Goal: Task Accomplishment & Management: Manage account settings

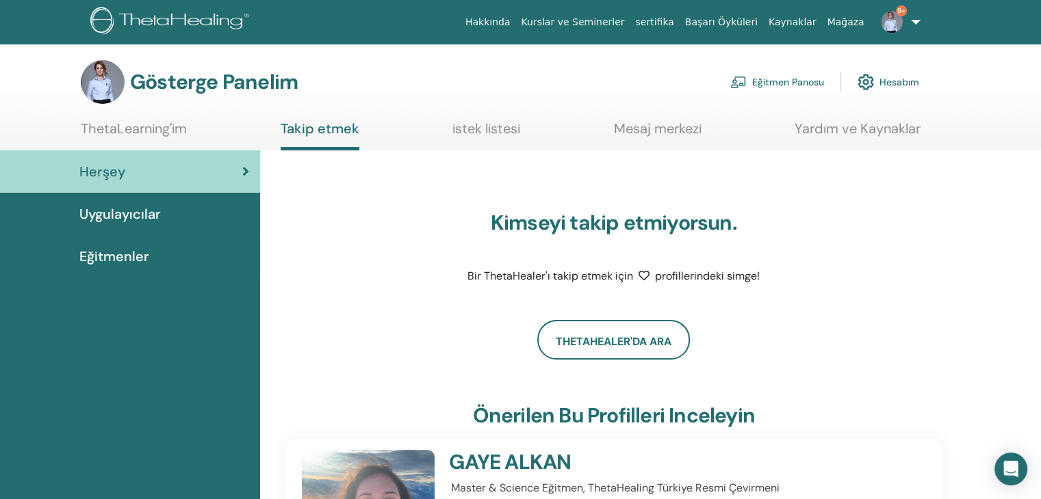
click at [793, 87] on font "Eğitmen Panosu" at bounding box center [788, 83] width 72 height 12
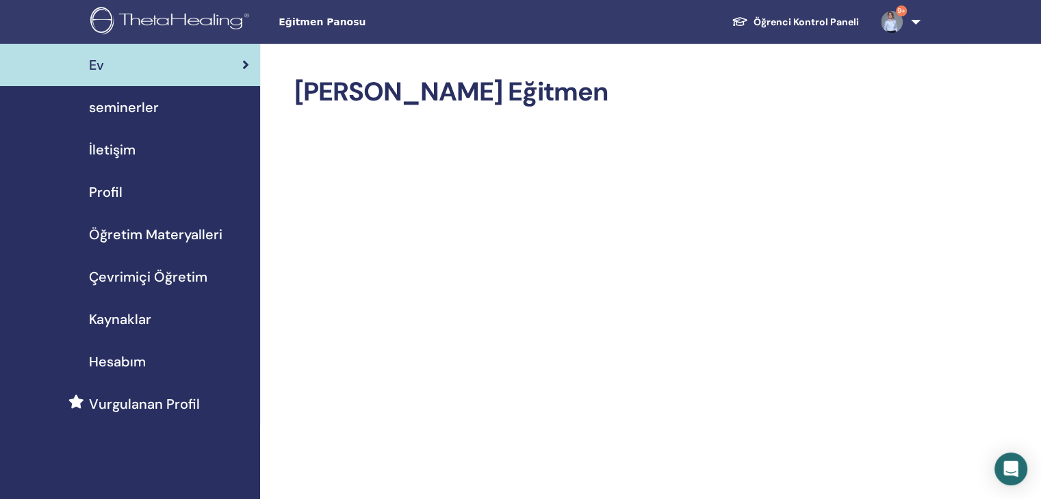
click at [153, 105] on span "seminerler" at bounding box center [124, 107] width 70 height 21
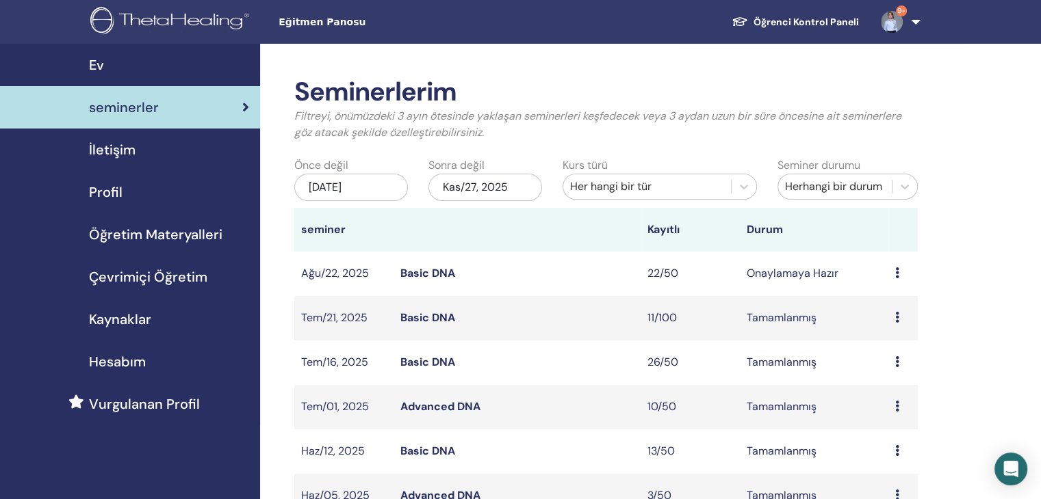
click at [895, 274] on icon at bounding box center [897, 273] width 4 height 11
click at [711, 274] on td "22/50" at bounding box center [689, 274] width 99 height 44
click at [417, 274] on link "Basic DNA" at bounding box center [427, 273] width 55 height 14
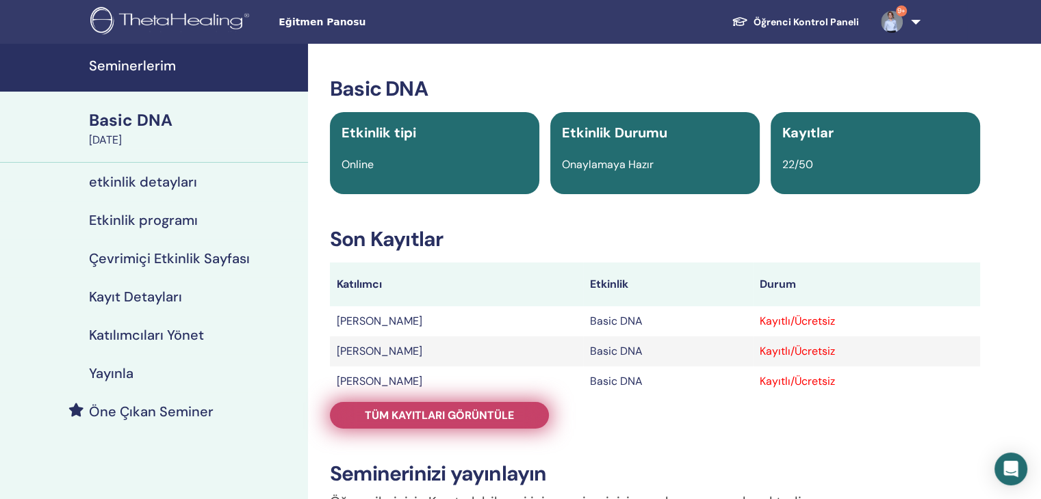
click at [435, 413] on span "Tüm kayıtları görüntüle" at bounding box center [439, 415] width 149 height 14
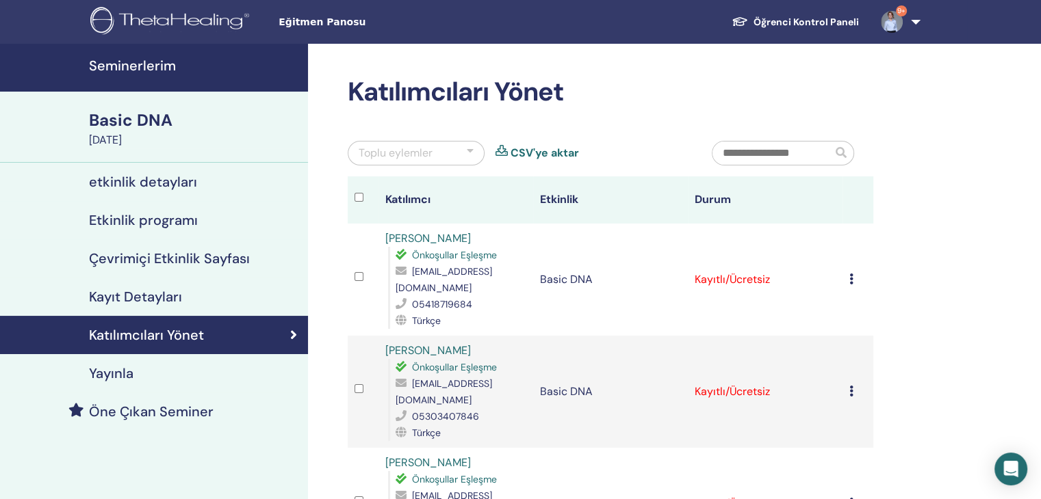
click at [475, 151] on div "Toplu eylemler" at bounding box center [416, 153] width 137 height 25
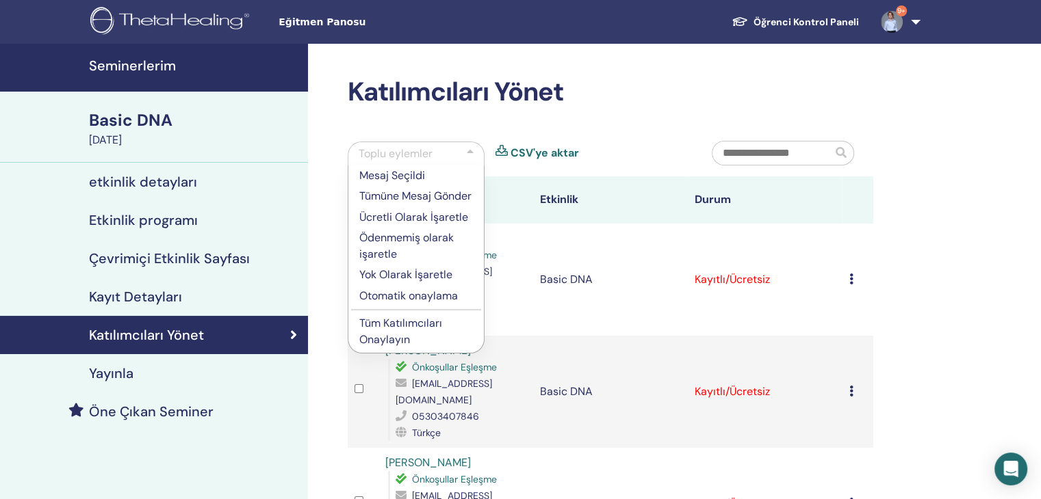
click at [421, 346] on p "Tüm Katılımcıları Onaylayın" at bounding box center [416, 331] width 114 height 33
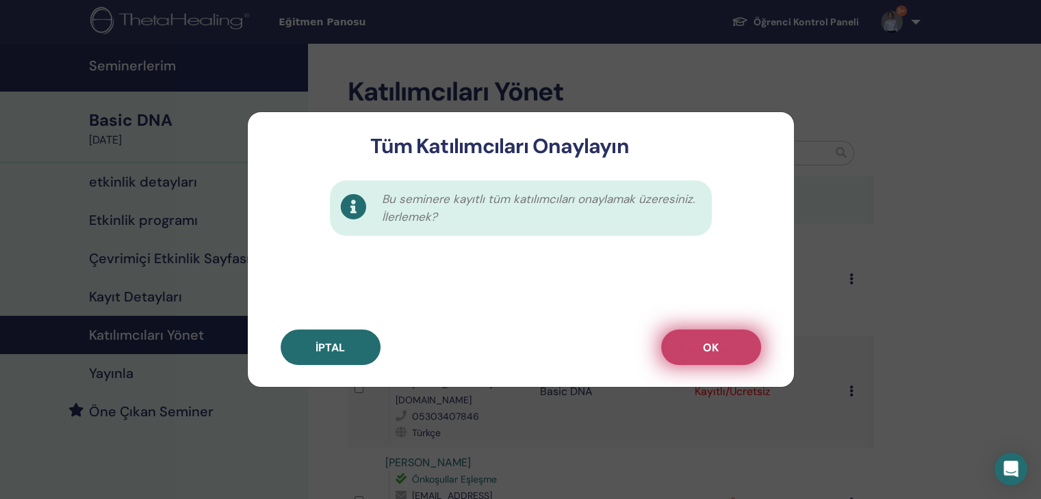
click at [733, 348] on button "OK" at bounding box center [711, 348] width 100 height 36
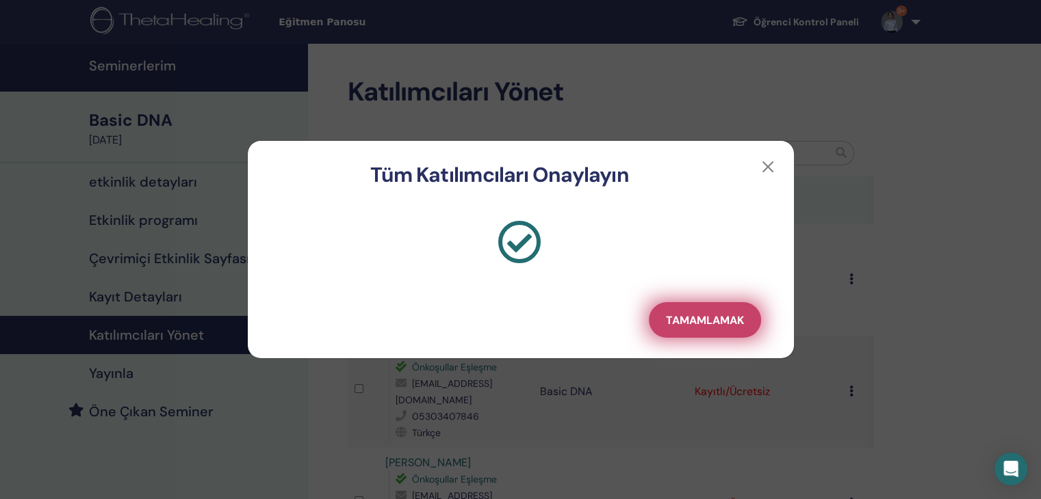
click at [673, 315] on span "Tamamlamak" at bounding box center [705, 320] width 78 height 14
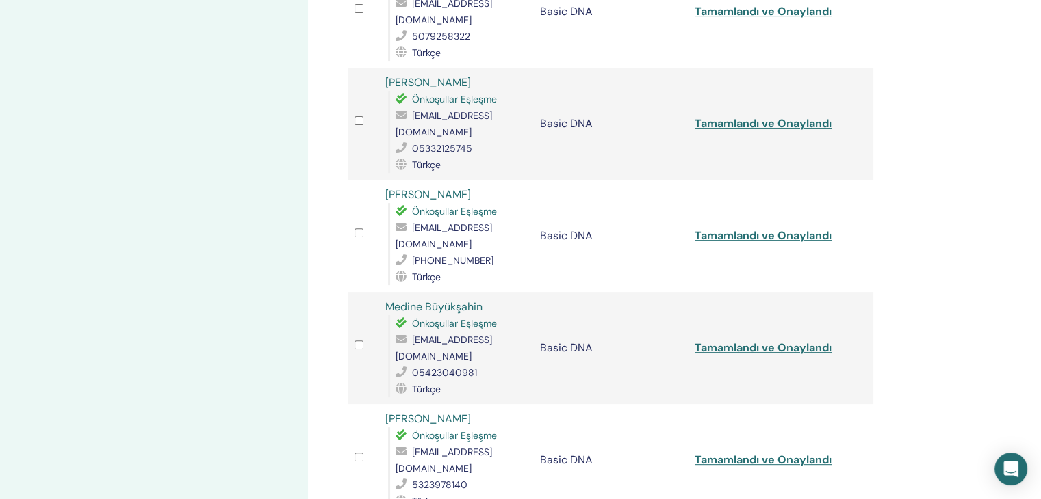
scroll to position [547, 0]
